Goal: Register for event/course

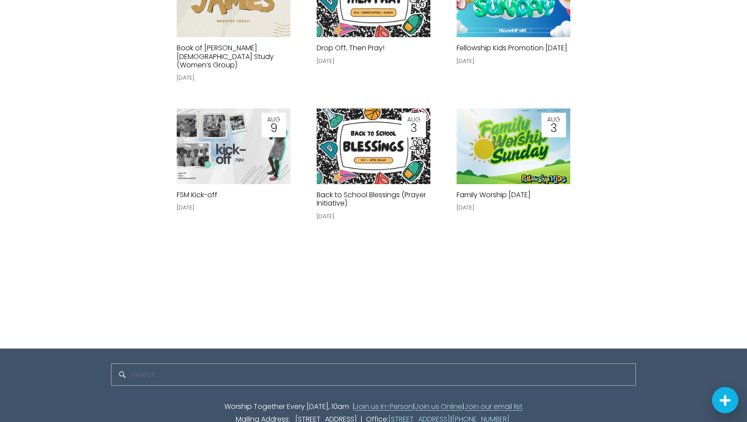
scroll to position [2446, 0]
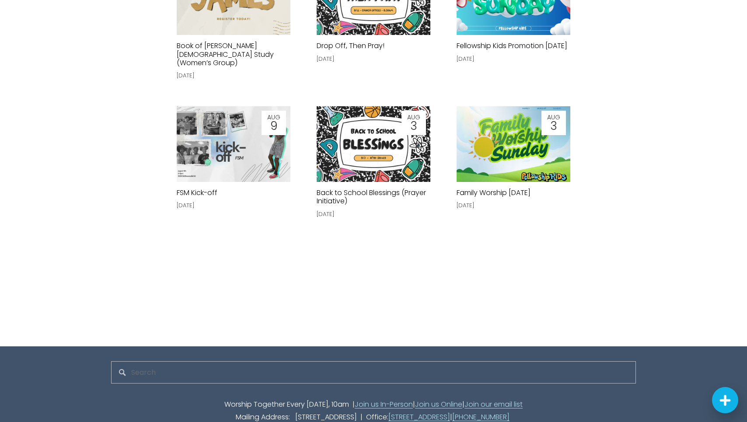
click at [150, 370] on input "Search" at bounding box center [373, 372] width 525 height 22
type input "child dedication"
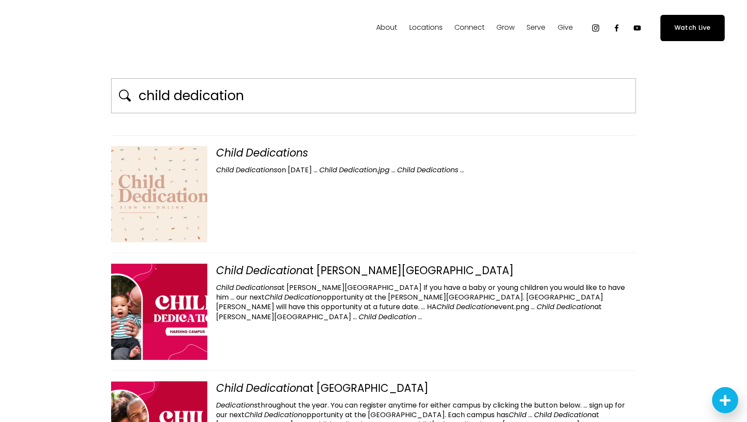
click at [353, 200] on div "Child Dedications Child Dedications on Nov 7th … Child Dedication.jpg … Child D…" at bounding box center [373, 194] width 525 height 117
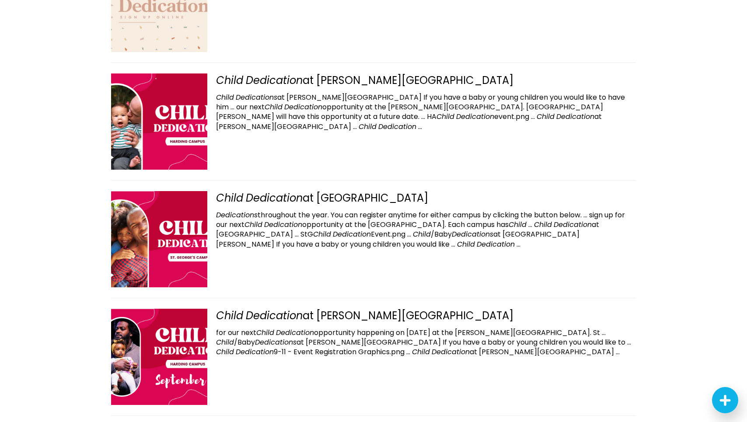
scroll to position [202, 0]
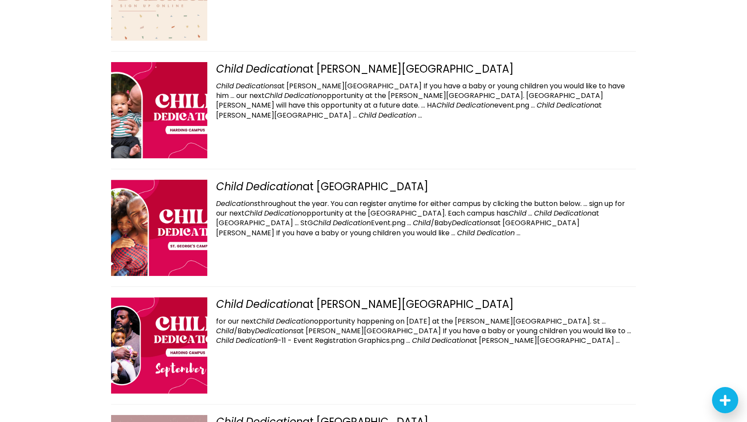
click at [287, 213] on em "Dedication" at bounding box center [283, 213] width 38 height 10
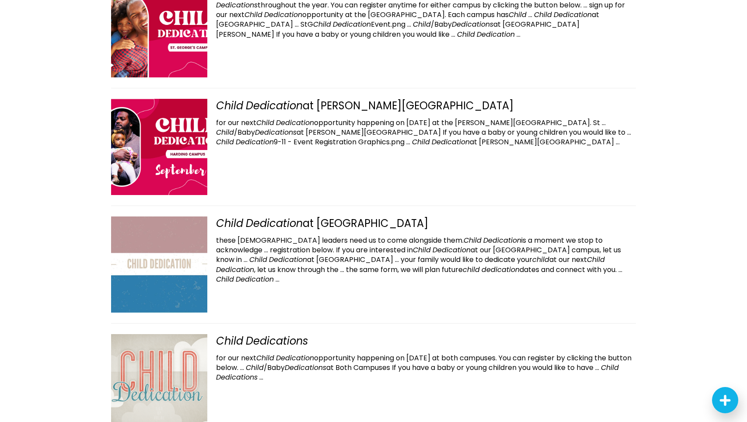
scroll to position [409, 0]
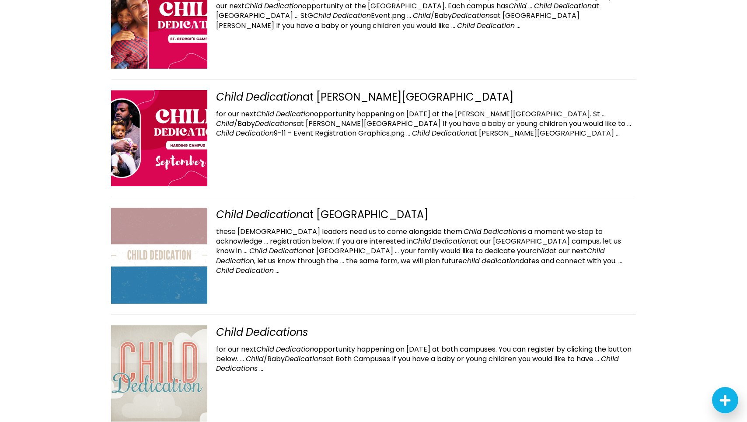
click at [267, 234] on span "these church leaders need us to come alongside them. Child Dedication is a mome…" at bounding box center [409, 237] width 387 height 20
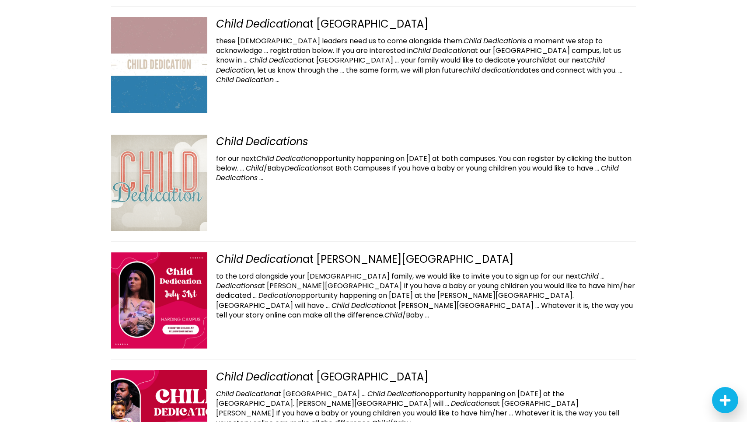
scroll to position [618, 0]
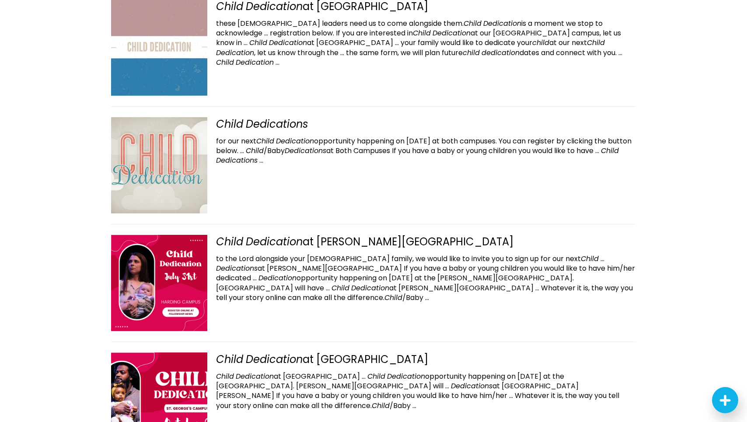
click at [268, 174] on div "Child Dedications for our next Child Dedication opportunity happening on May 1s…" at bounding box center [373, 165] width 525 height 118
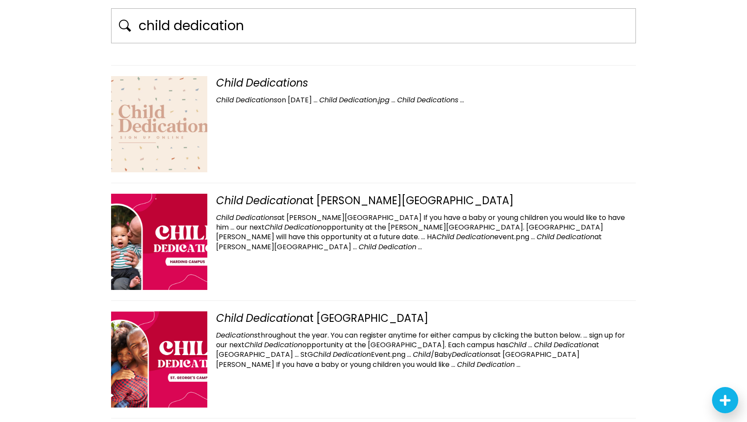
scroll to position [0, 0]
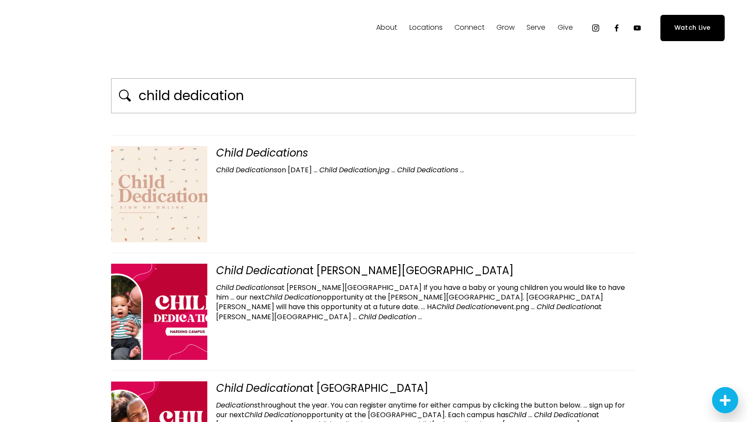
click at [259, 162] on div "Child Dedications Child Dedications on Nov 7th … Child Dedication.jpg … Child D…" at bounding box center [373, 160] width 525 height 29
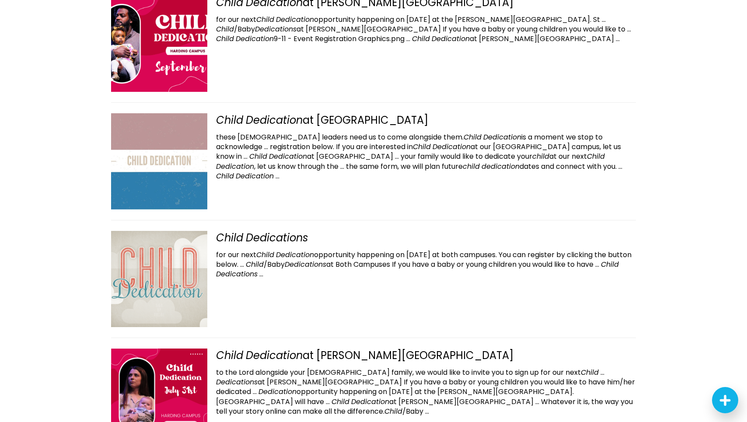
scroll to position [515, 0]
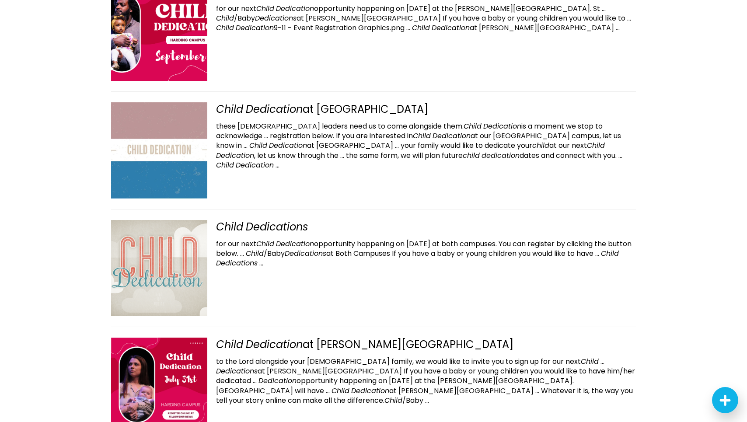
click at [281, 132] on span "registration below. If you are interested in Child Dedication at our Harding ca…" at bounding box center [418, 141] width 405 height 20
click at [316, 245] on span "for our next Child Dedication opportunity happening on May 1st at both campuses…" at bounding box center [424, 249] width 416 height 20
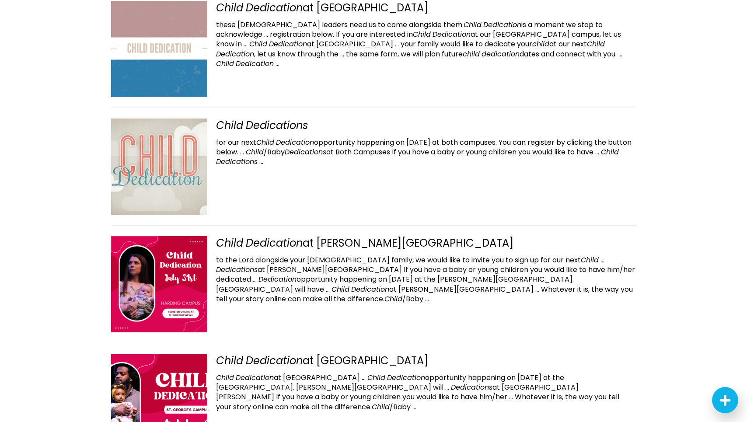
scroll to position [620, 0]
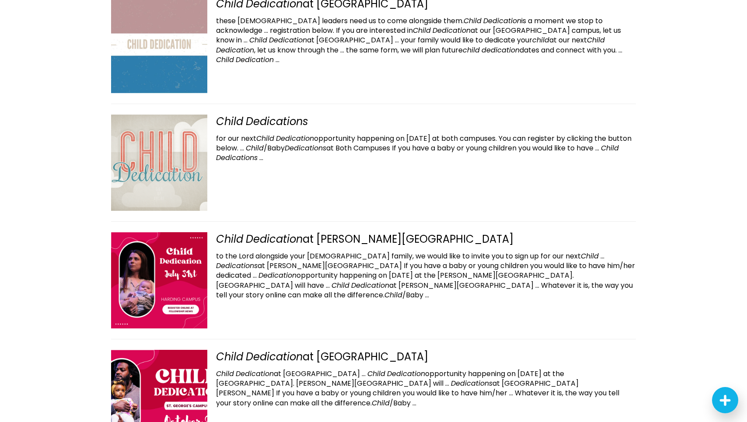
click at [321, 285] on span "Whatever it is, the way you tell your story online can make all the difference.…" at bounding box center [424, 291] width 417 height 20
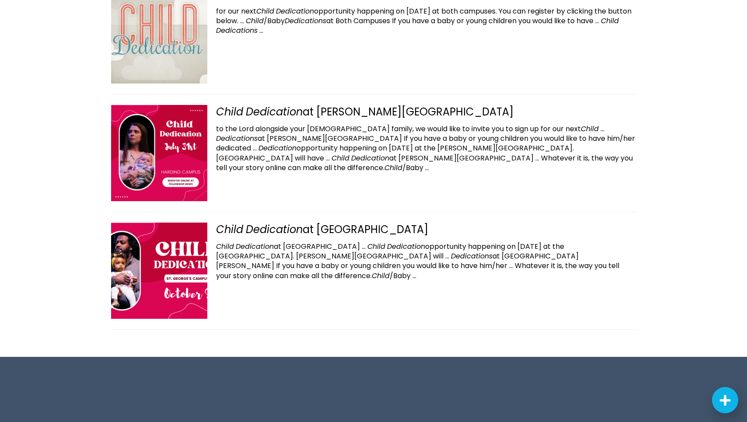
scroll to position [748, 0]
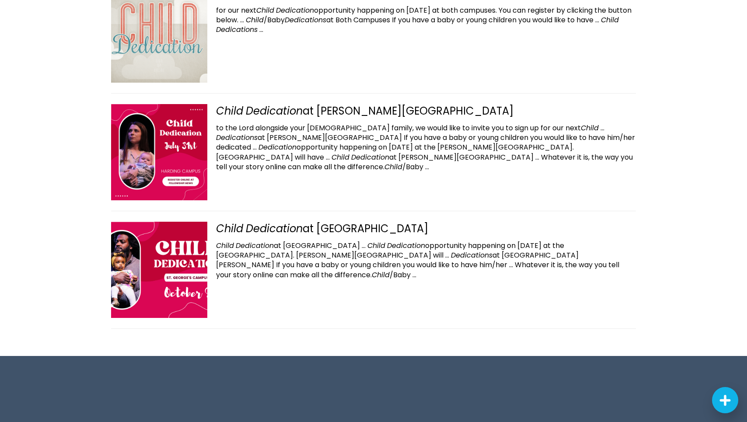
click at [265, 242] on em "Dedication" at bounding box center [255, 246] width 38 height 10
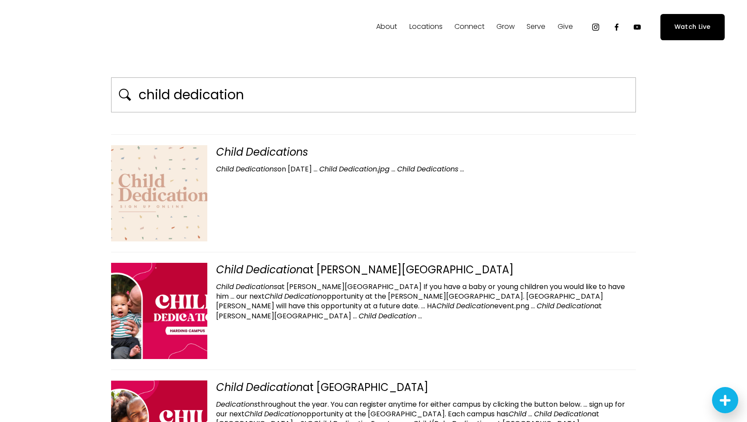
scroll to position [0, 0]
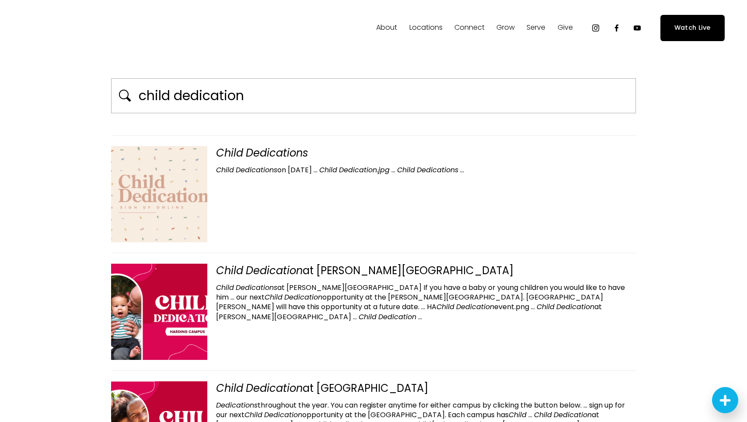
click at [361, 169] on em "Dedication.jpg" at bounding box center [364, 170] width 51 height 10
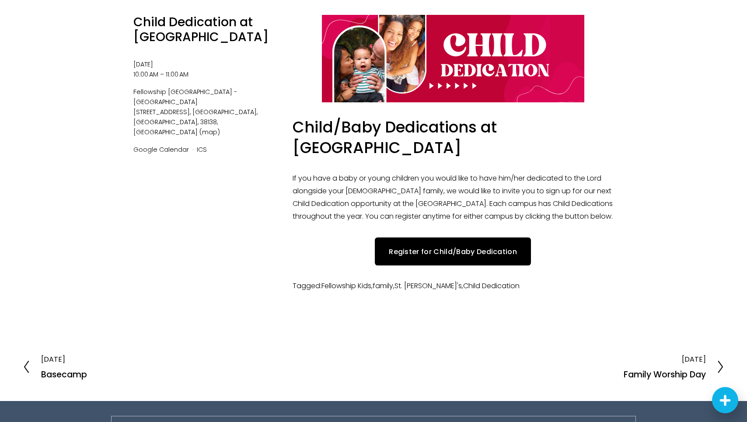
scroll to position [114, 0]
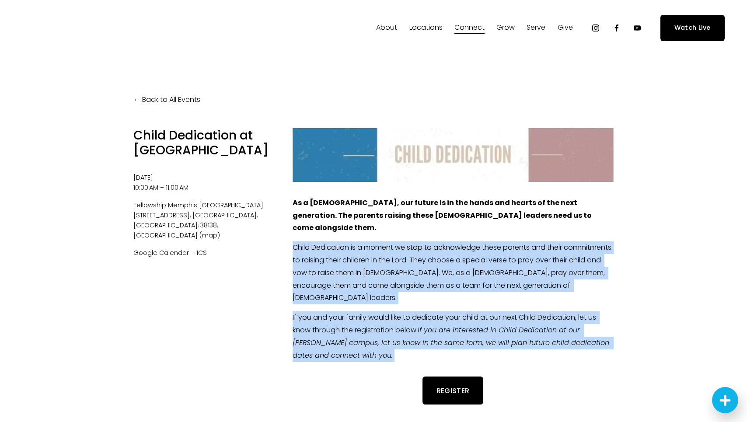
drag, startPoint x: 291, startPoint y: 238, endPoint x: 386, endPoint y: 332, distance: 133.7
click at [386, 332] on div "As a church, our future is in the hands and hearts of the next generation. The …" at bounding box center [453, 279] width 336 height 180
copy div "Child Dedication is a moment we stop to acknowledge these parents and their com…"
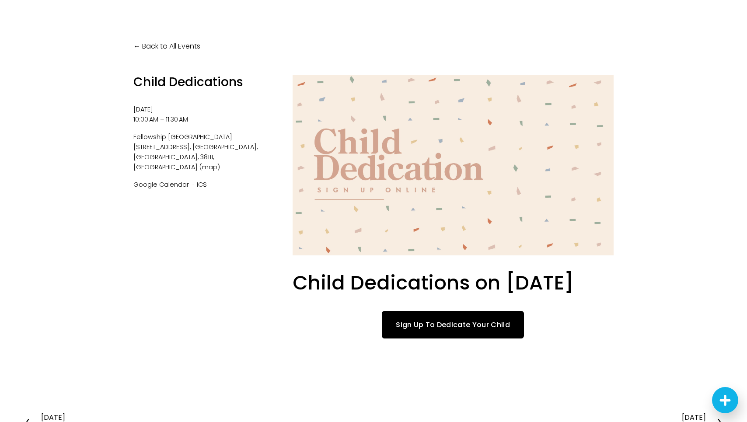
scroll to position [20, 0]
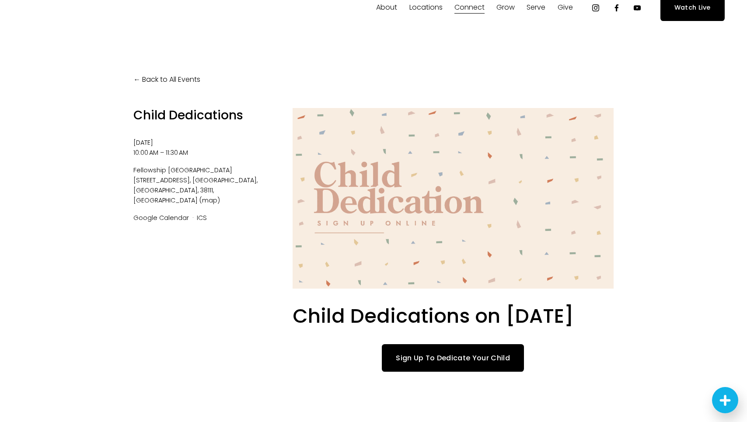
click at [437, 363] on link "Sign Up To Dedicate Your Child" at bounding box center [453, 358] width 142 height 28
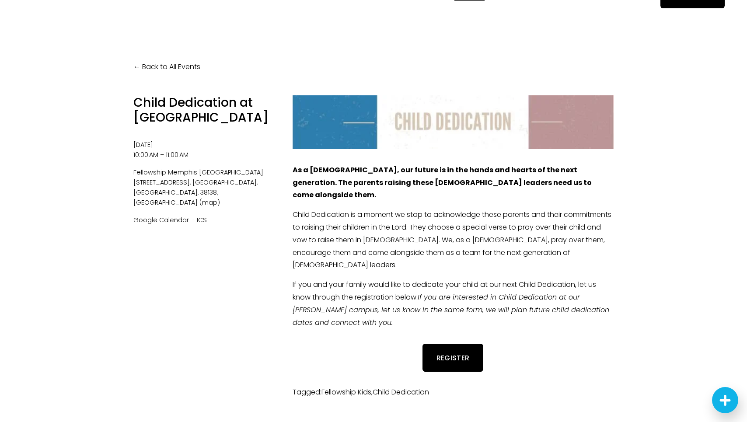
scroll to position [37, 0]
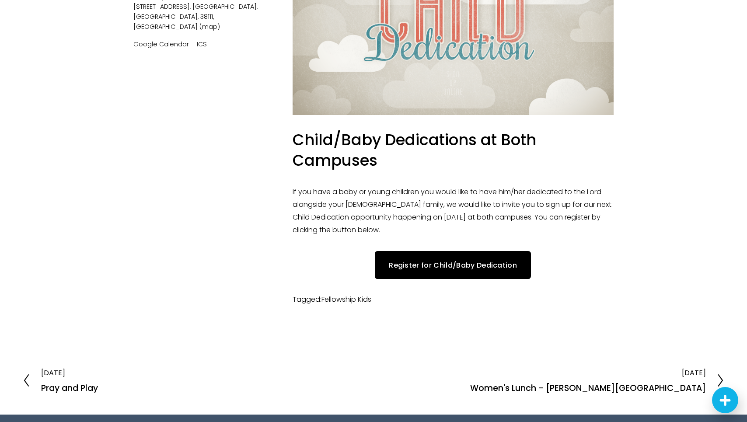
scroll to position [196, 0]
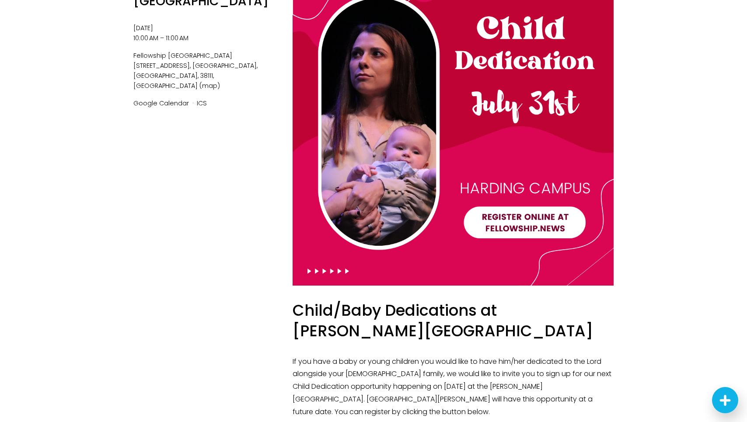
scroll to position [130, 0]
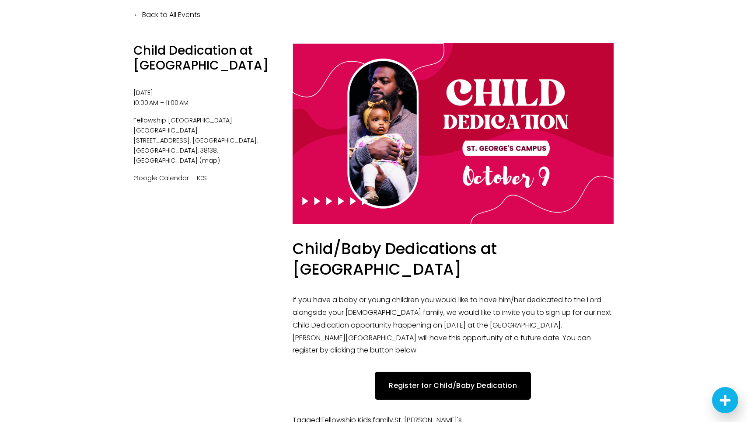
scroll to position [87, 0]
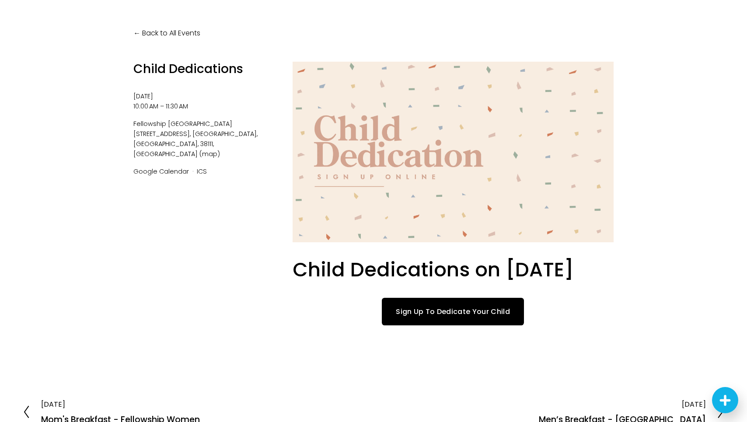
scroll to position [72, 0]
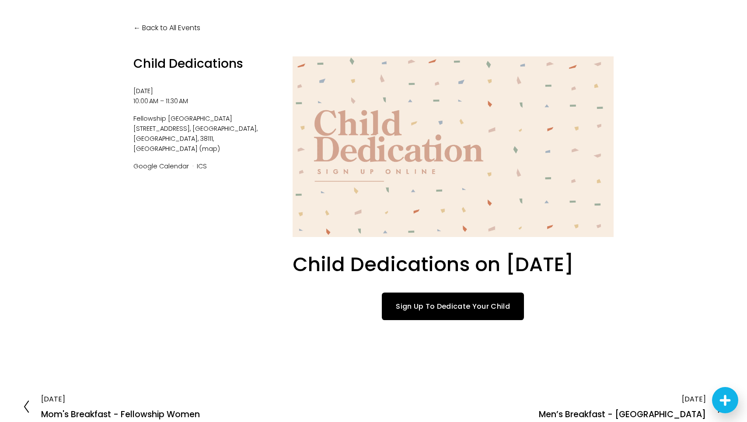
click at [439, 305] on link "Sign Up To Dedicate Your Child" at bounding box center [453, 307] width 142 height 28
